Goal: Unclear: Browse casually

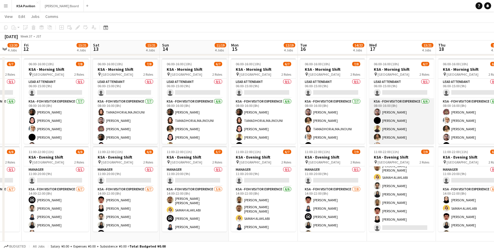
scroll to position [16, 0]
